Goal: Information Seeking & Learning: Learn about a topic

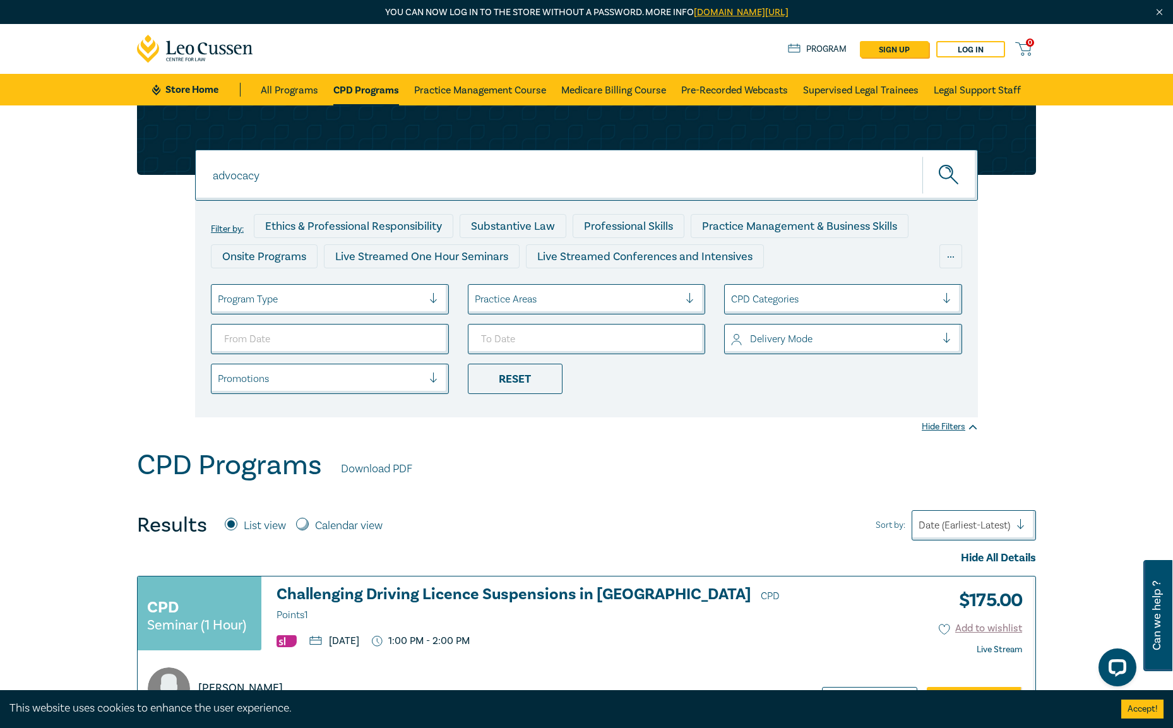
click at [363, 193] on input "advocacy" at bounding box center [586, 175] width 783 height 51
drag, startPoint x: 383, startPoint y: 175, endPoint x: -32, endPoint y: 155, distance: 415.9
type input "10 cpd"
click at [922, 156] on button "submit" at bounding box center [950, 175] width 56 height 39
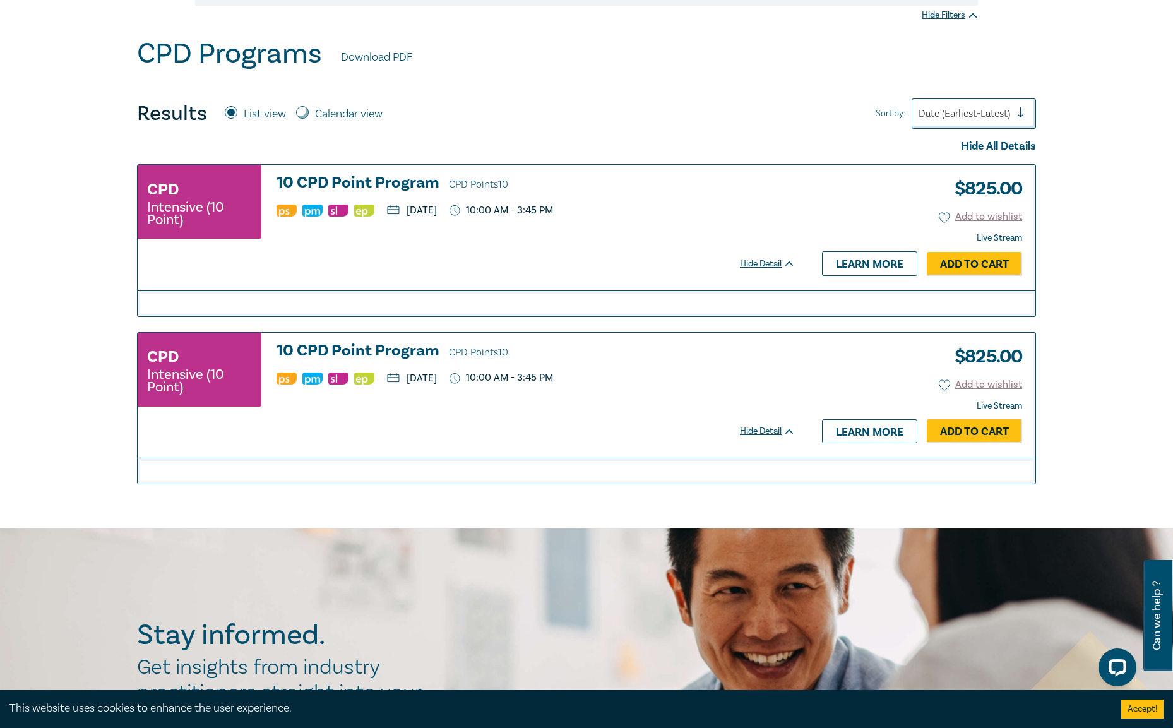
scroll to position [442, 0]
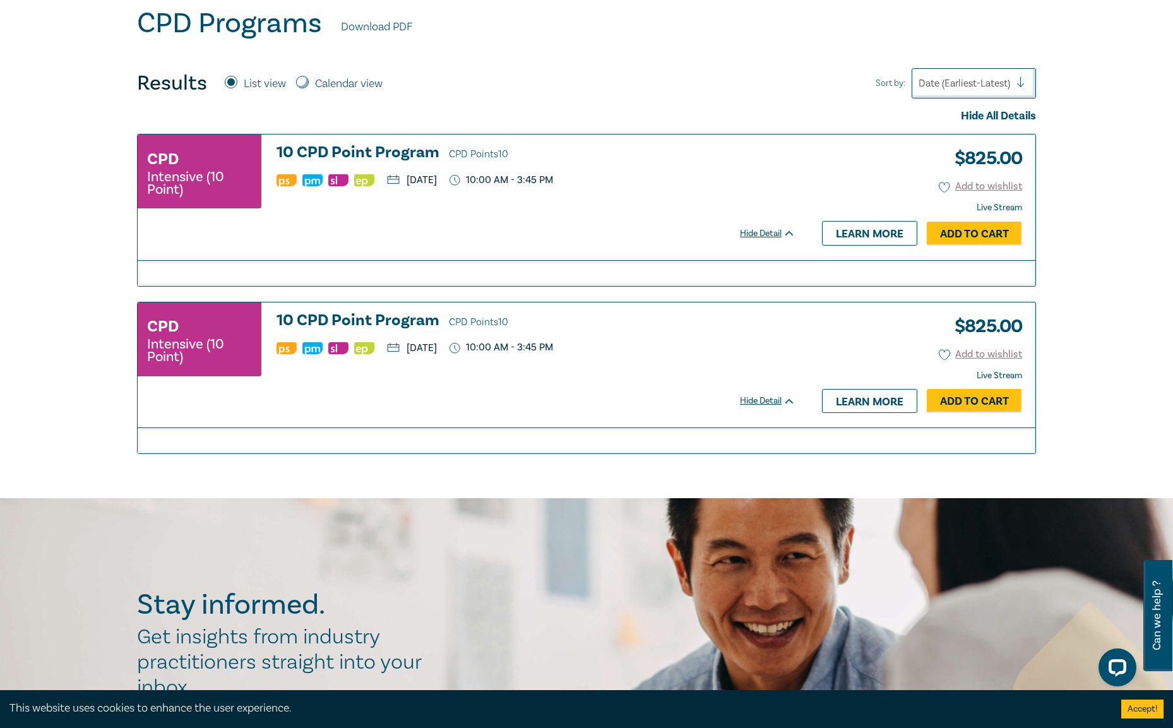
click at [335, 146] on h3 "10 CPD Point Program CPD Points 10" at bounding box center [535, 153] width 519 height 19
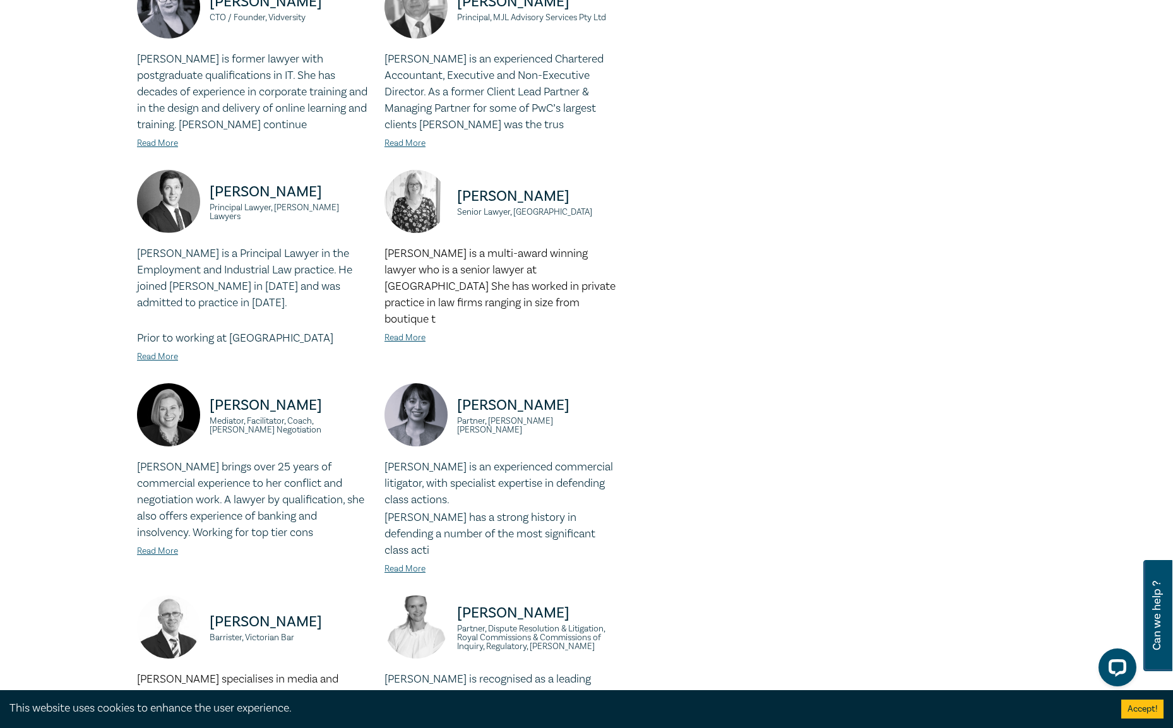
scroll to position [1199, 0]
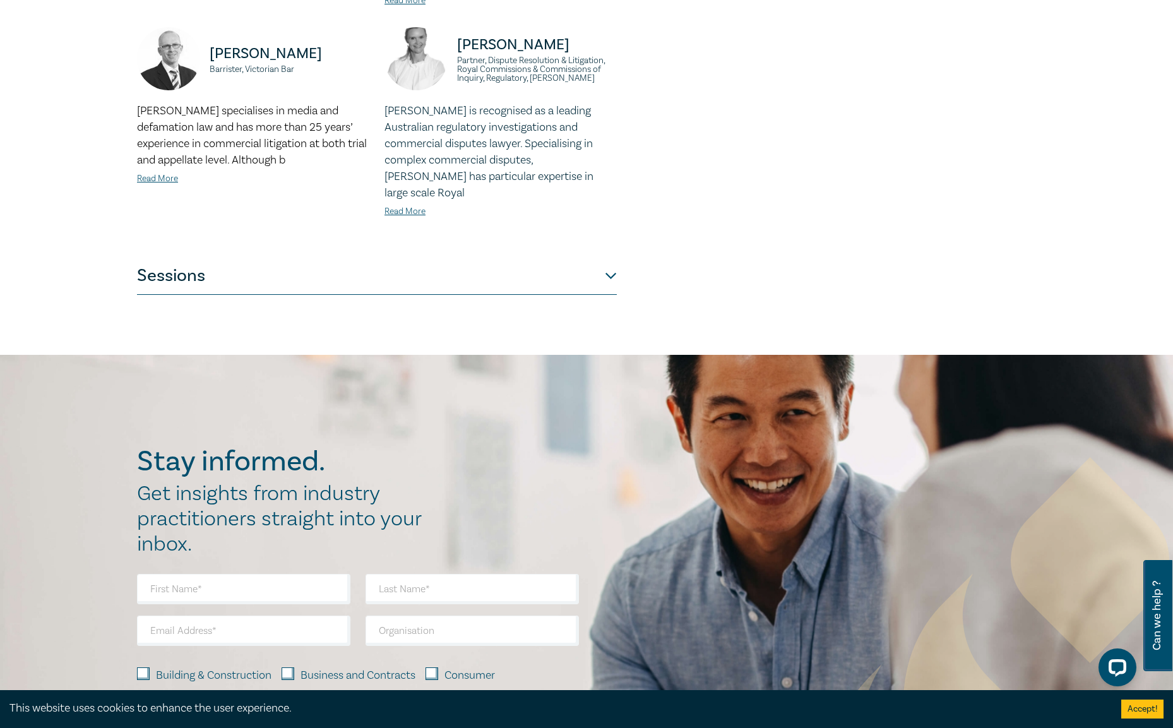
click at [307, 257] on button "Sessions" at bounding box center [377, 276] width 480 height 38
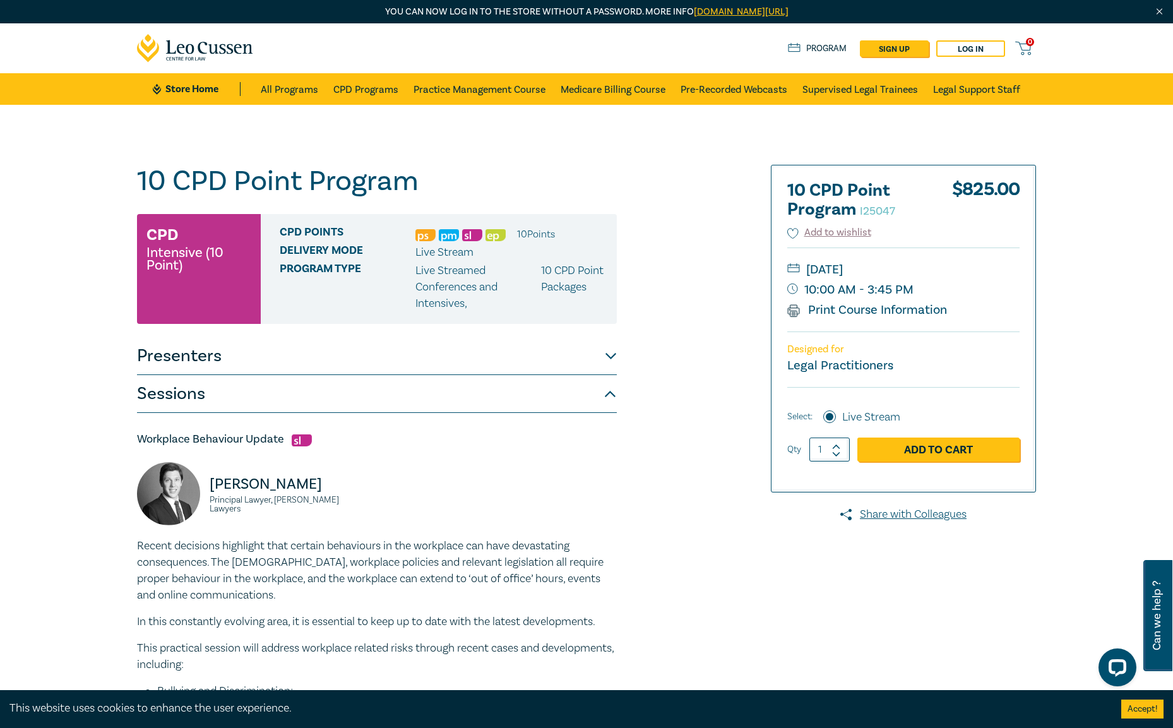
scroll to position [0, 0]
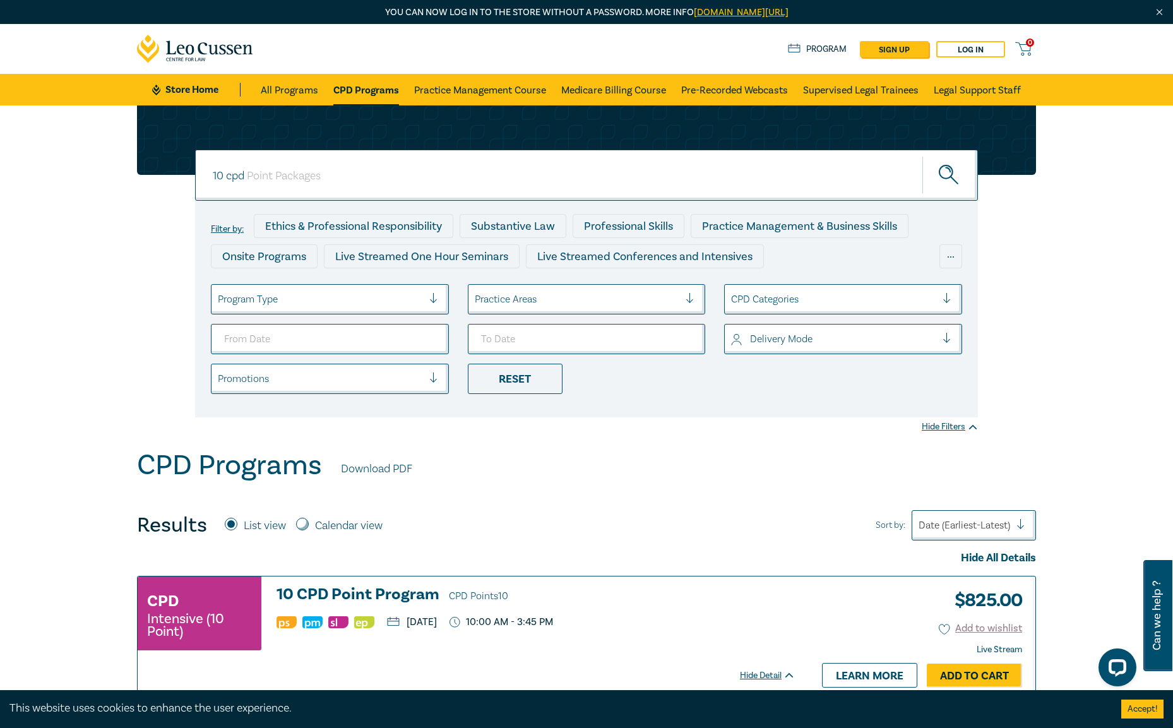
drag, startPoint x: 397, startPoint y: 181, endPoint x: 153, endPoint y: 174, distance: 243.8
click at [156, 173] on div "10 cpd 10 cpd 10 cpd Filter by: Ethics & Professional Responsibility Substantiv…" at bounding box center [586, 261] width 914 height 312
type input "ndis"
click at [922, 156] on button "submit" at bounding box center [950, 175] width 56 height 39
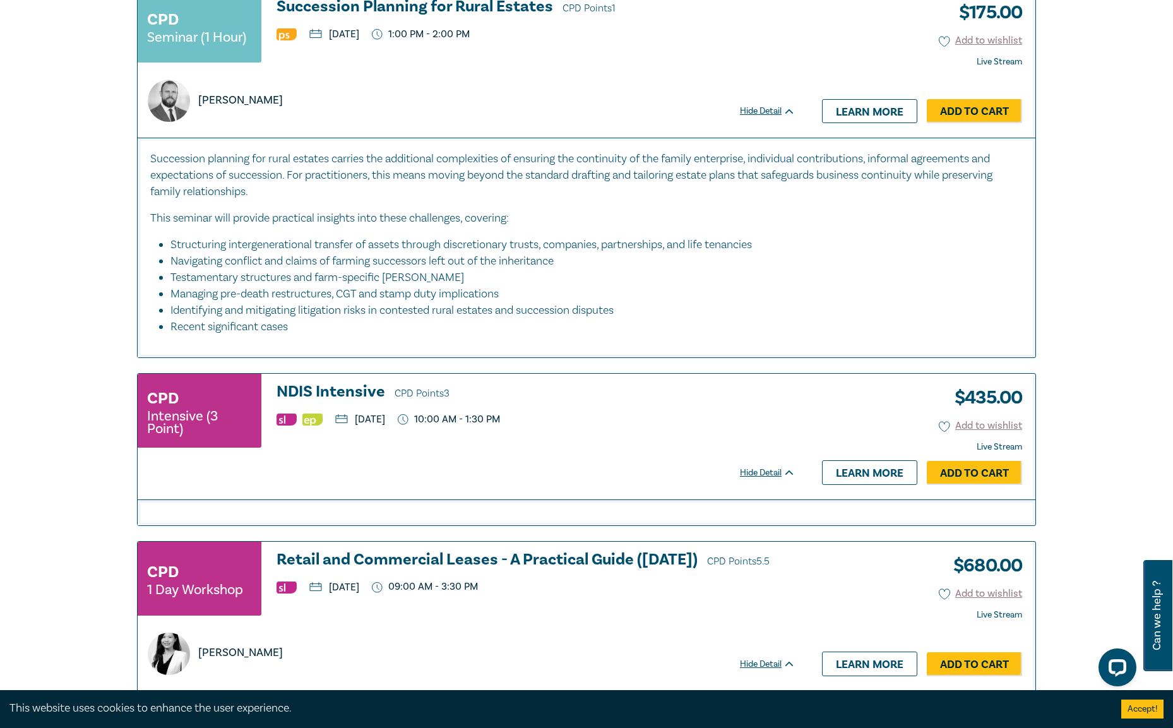
scroll to position [884, 0]
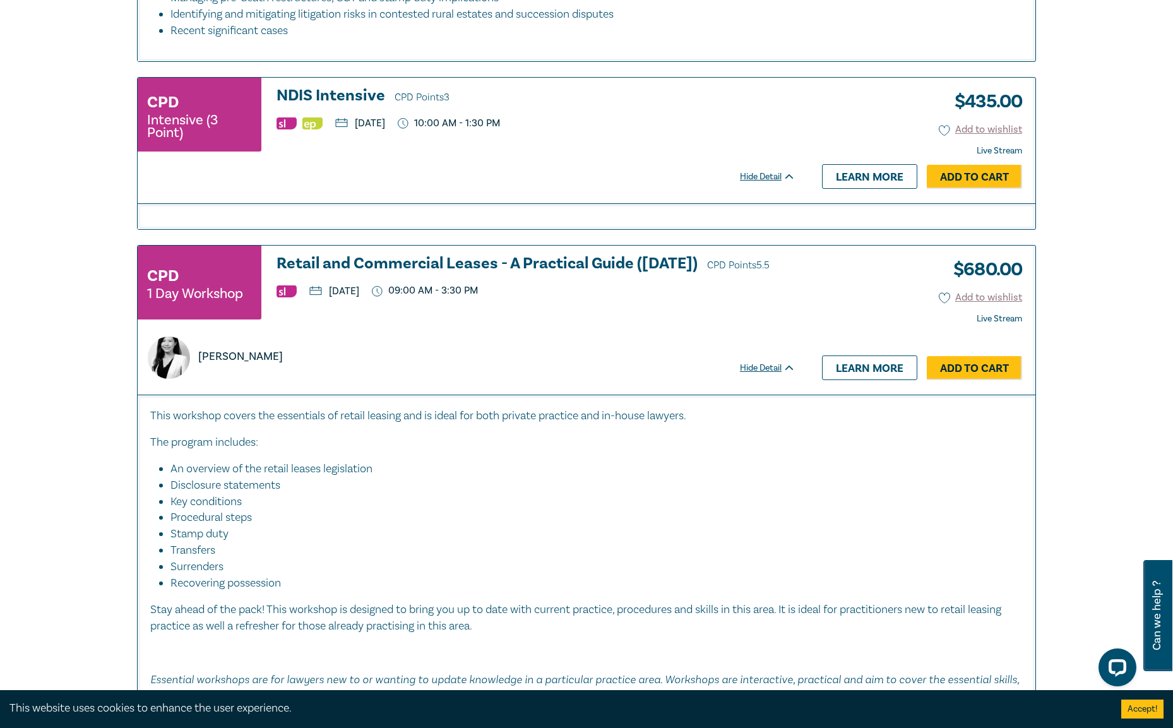
click at [348, 93] on h3 "NDIS Intensive CPD Points 3" at bounding box center [535, 96] width 519 height 19
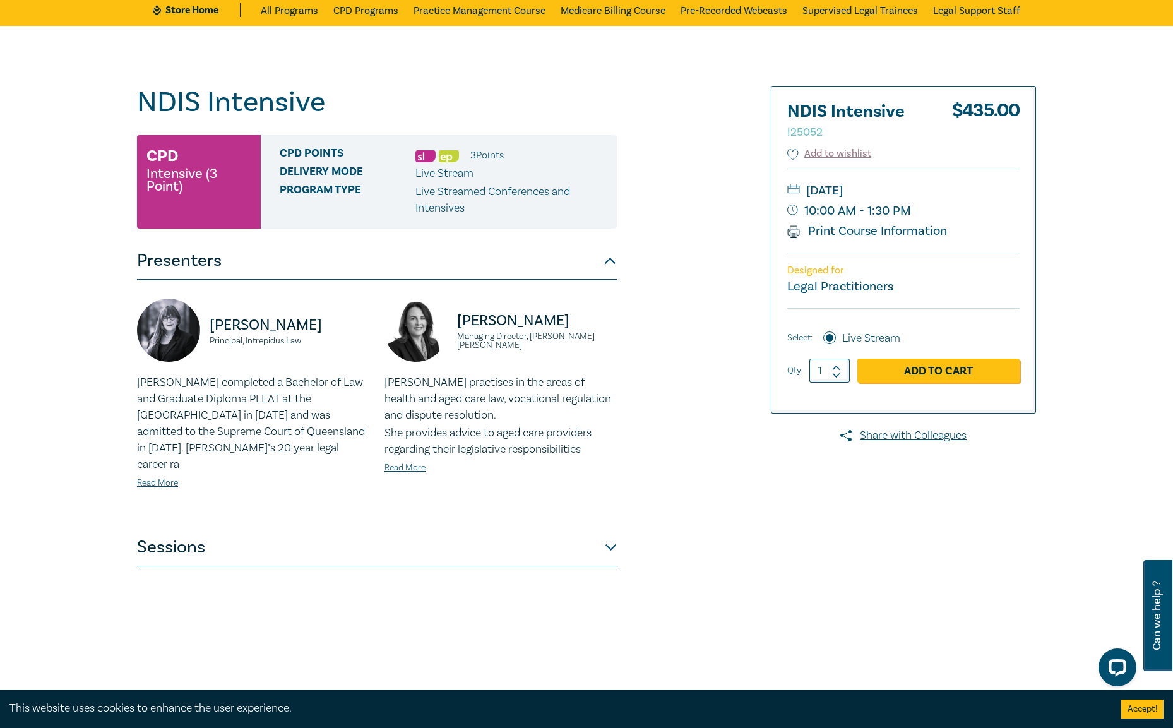
scroll to position [126, 0]
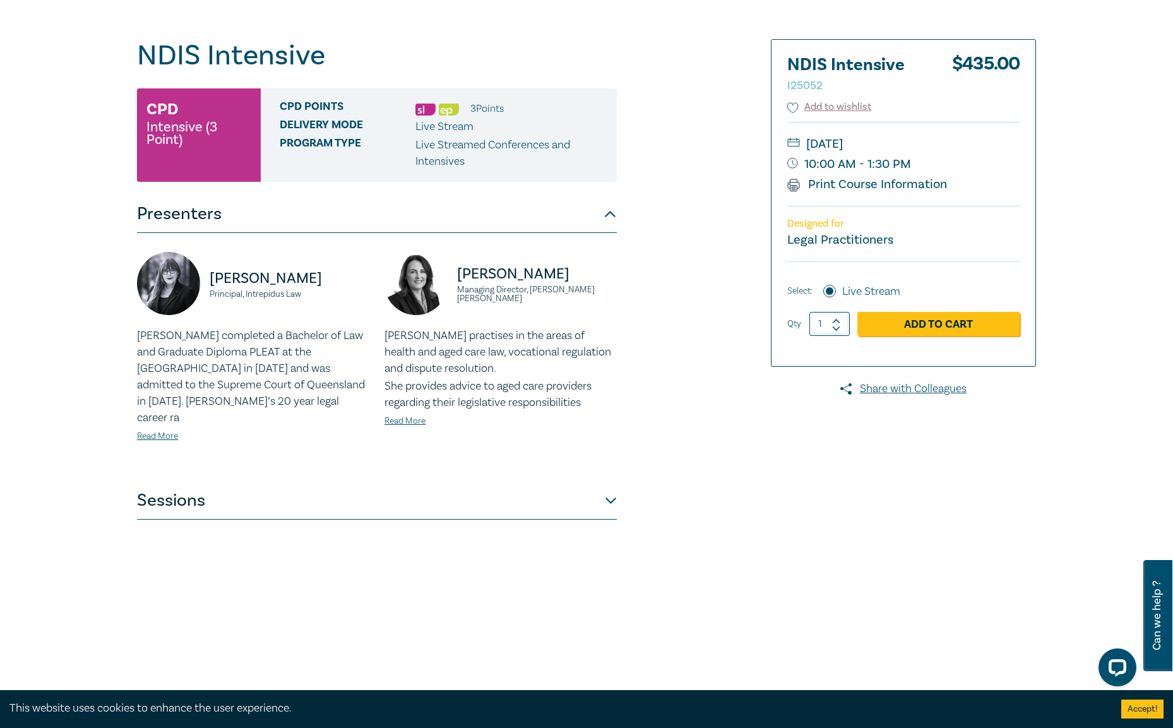
click at [404, 482] on button "Sessions" at bounding box center [377, 501] width 480 height 38
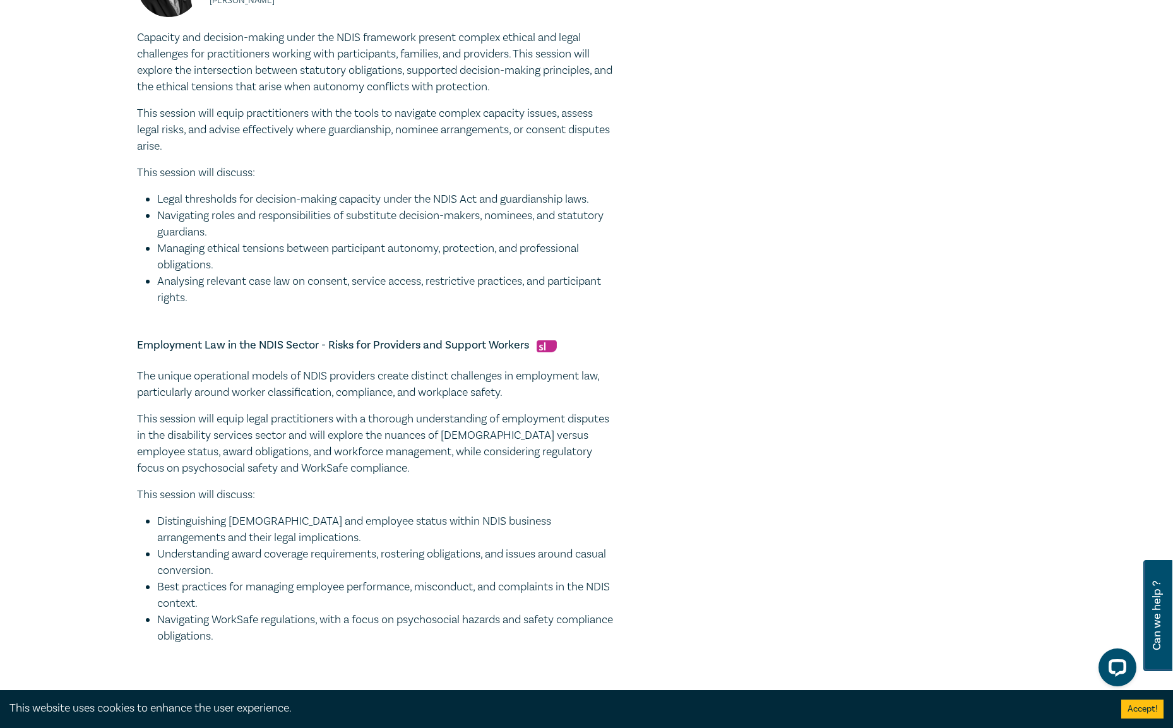
scroll to position [821, 0]
